Goal: Task Accomplishment & Management: Manage account settings

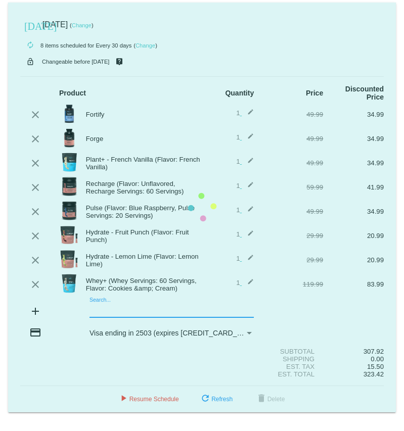
click at [106, 299] on mat-card "[DATE] [DATE] ( Change ) autorenew 8 items scheduled for Every 30 days ( Change…" at bounding box center [202, 208] width 388 height 410
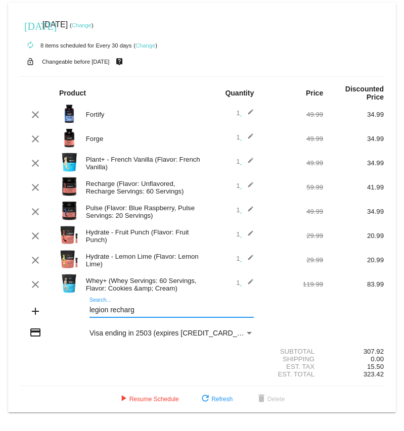
type input "legion recharge"
drag, startPoint x: 147, startPoint y: 299, endPoint x: 46, endPoint y: 305, distance: 100.7
click at [46, 305] on div "add legion recharge Search..." at bounding box center [201, 312] width 363 height 29
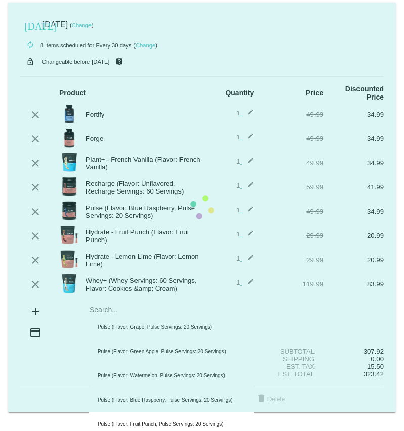
click at [119, 302] on mat-card "[DATE] [DATE] ( Change ) autorenew 8 items scheduled for Every 30 days ( Change…" at bounding box center [202, 208] width 388 height 410
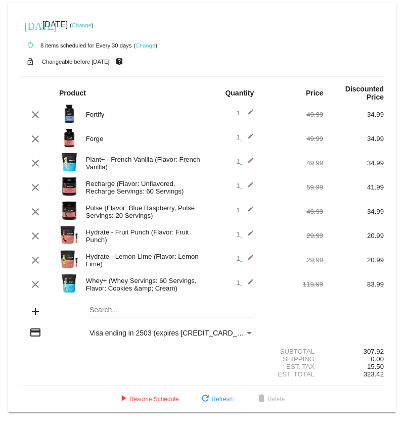
click at [119, 306] on input "Search..." at bounding box center [171, 310] width 164 height 8
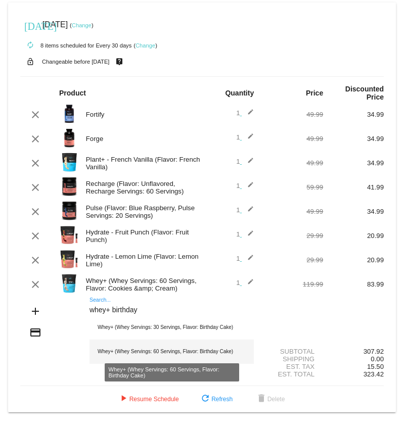
type input "whey+ birthday"
click at [184, 345] on div "Whey+ (Whey Servings: 60 Servings, Flavor: Birthday Cake)" at bounding box center [171, 352] width 164 height 24
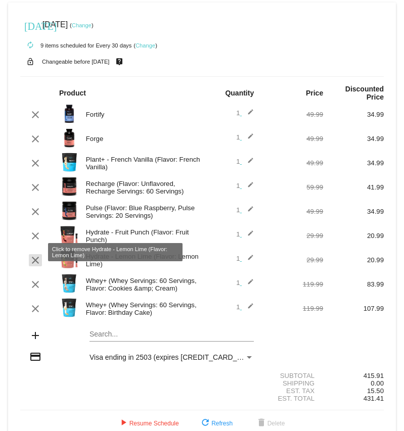
click at [34, 254] on mat-icon "clear" at bounding box center [35, 260] width 12 height 12
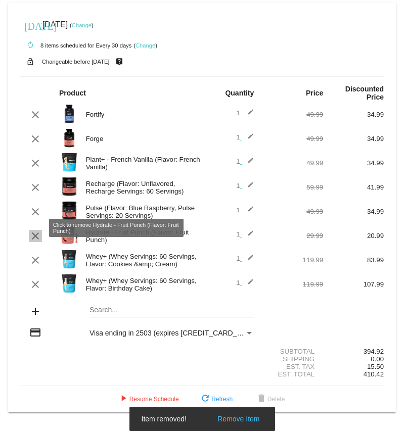
click at [37, 230] on mat-icon "clear" at bounding box center [35, 236] width 12 height 12
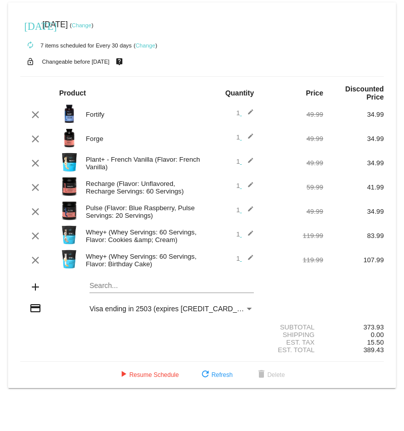
click at [118, 204] on div "Pulse (Flavor: Blue Raspberry, Pulse Servings: 20 Servings)" at bounding box center [141, 211] width 121 height 15
click at [250, 206] on mat-icon "edit" at bounding box center [248, 212] width 12 height 12
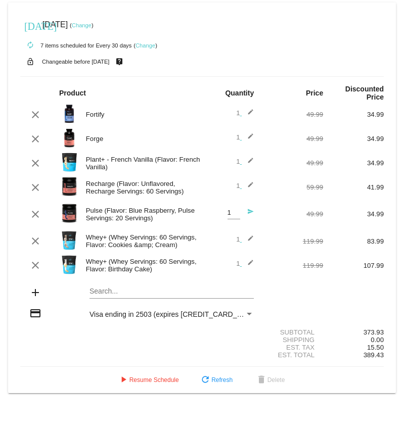
click at [161, 207] on div "Pulse (Flavor: Blue Raspberry, Pulse Servings: 20 Servings)" at bounding box center [141, 214] width 121 height 15
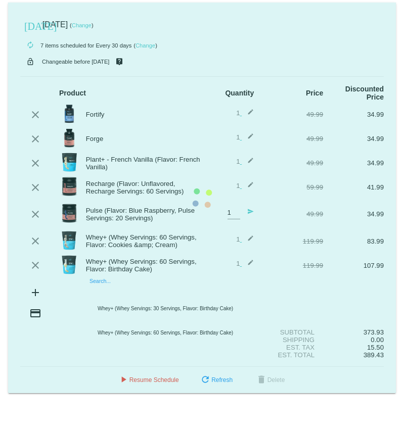
click at [105, 283] on mat-card "[DATE] [DATE] ( Change ) autorenew 7 items scheduled for Every 30 days ( Change…" at bounding box center [202, 198] width 388 height 391
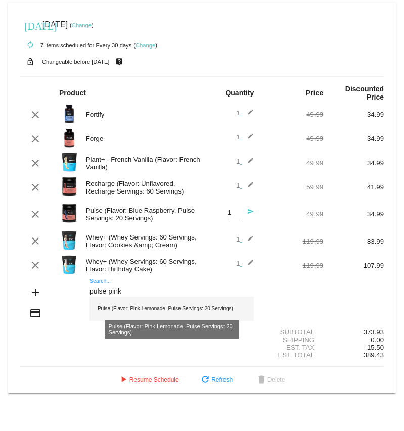
type input "pulse pink"
click at [153, 301] on div "Pulse (Flavor: Pink Lemonade, Pulse Servings: 20 Servings)" at bounding box center [171, 309] width 164 height 24
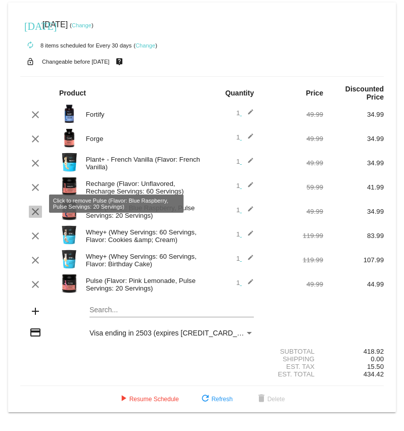
click at [36, 206] on mat-icon "clear" at bounding box center [35, 212] width 12 height 12
